Goal: Navigation & Orientation: Find specific page/section

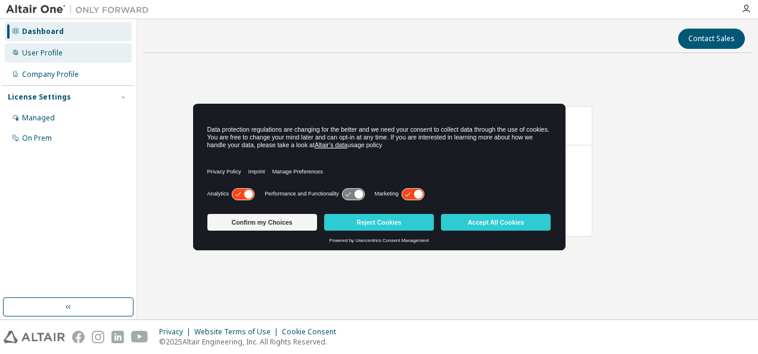
click at [54, 55] on div "User Profile" at bounding box center [42, 53] width 41 height 10
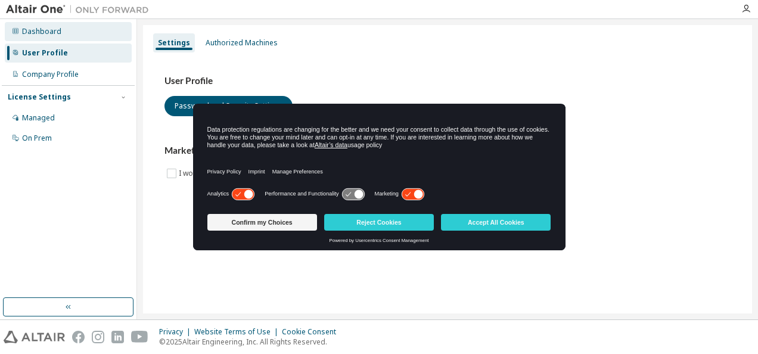
click at [58, 33] on div "Dashboard" at bounding box center [41, 32] width 39 height 10
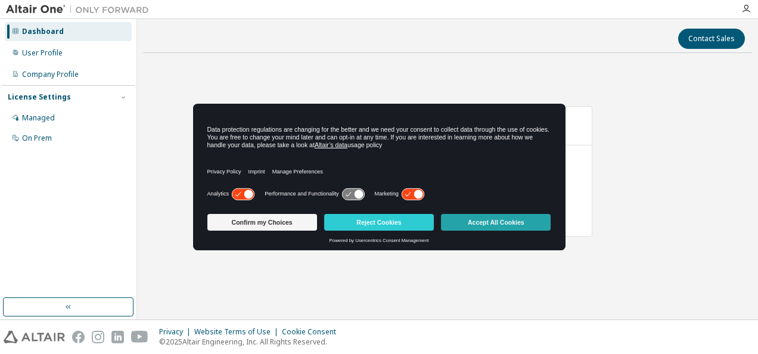
click at [490, 218] on button "Accept All Cookies" at bounding box center [496, 222] width 110 height 17
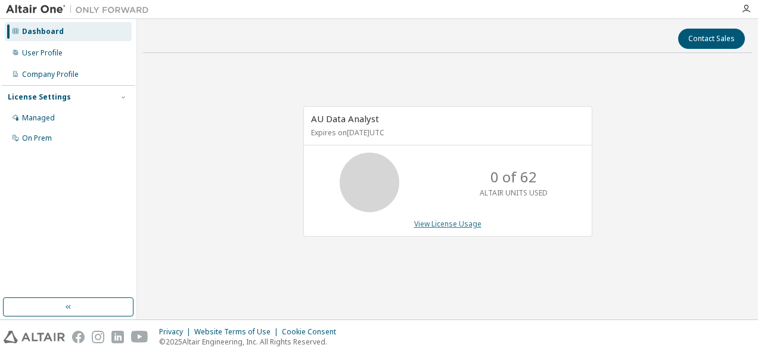
click at [446, 226] on link "View License Usage" at bounding box center [447, 224] width 67 height 10
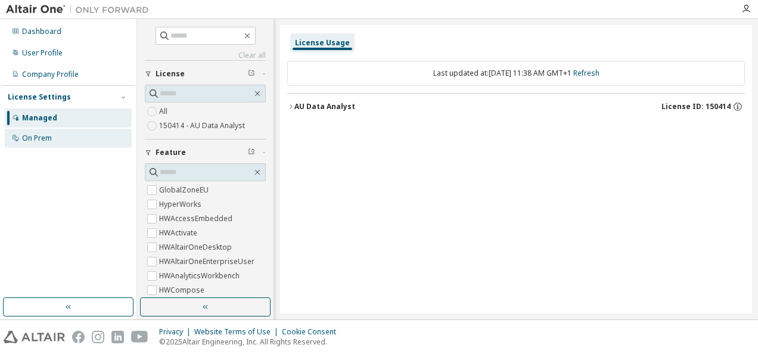
click at [45, 143] on div "On Prem" at bounding box center [68, 138] width 127 height 19
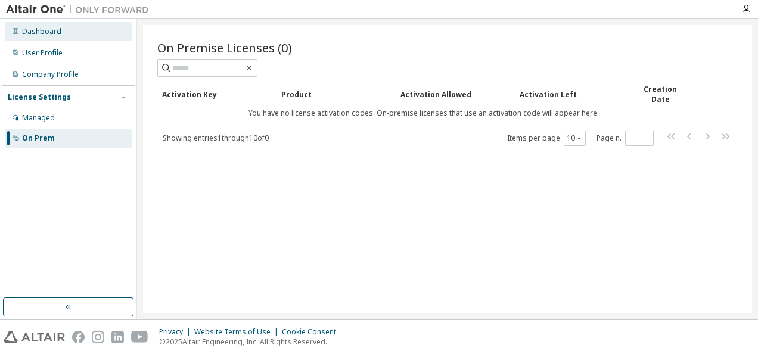
click at [23, 36] on div "Dashboard" at bounding box center [41, 32] width 39 height 10
